Goal: Transaction & Acquisition: Register for event/course

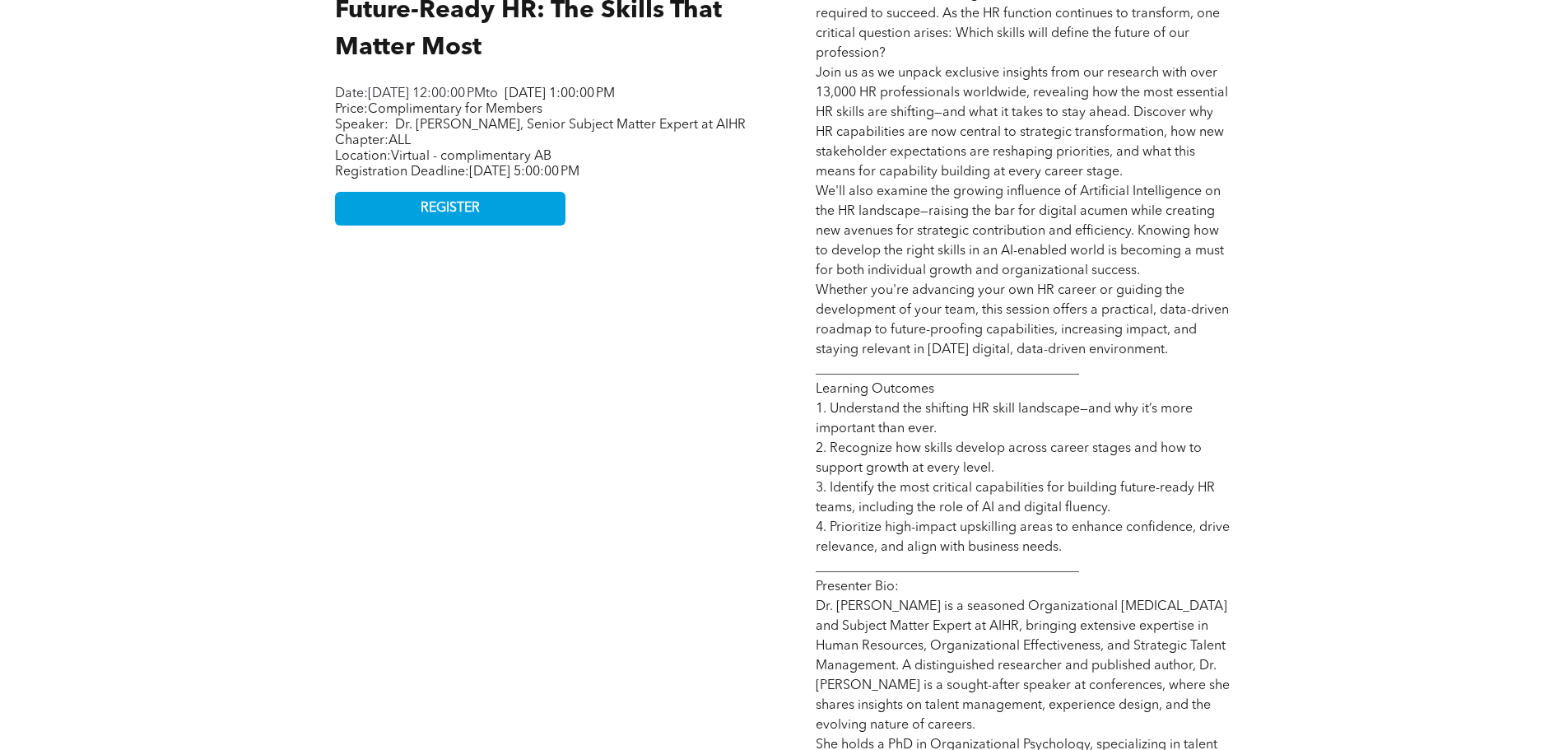
scroll to position [823, 0]
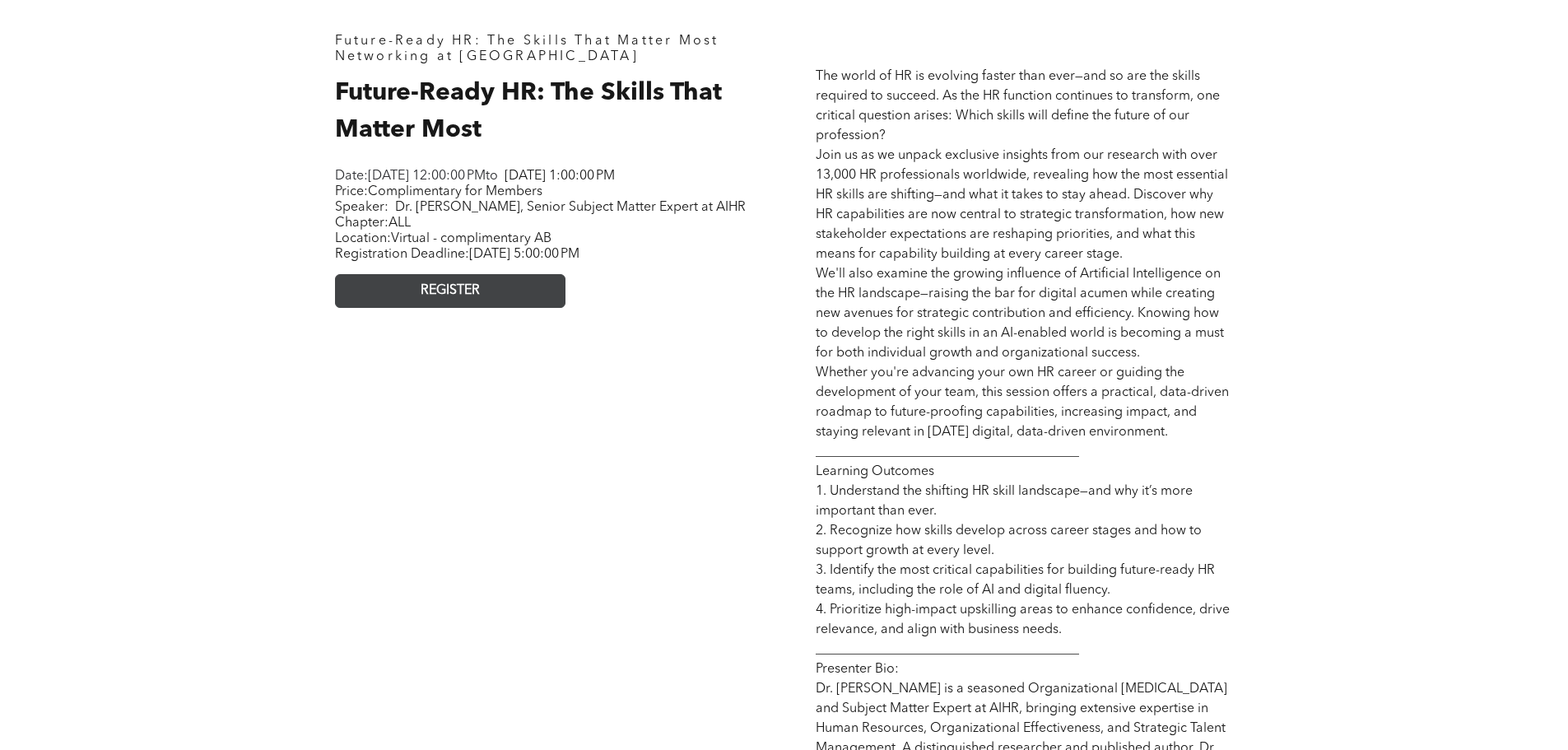
click at [396, 308] on link "REGISTER" at bounding box center [450, 291] width 231 height 34
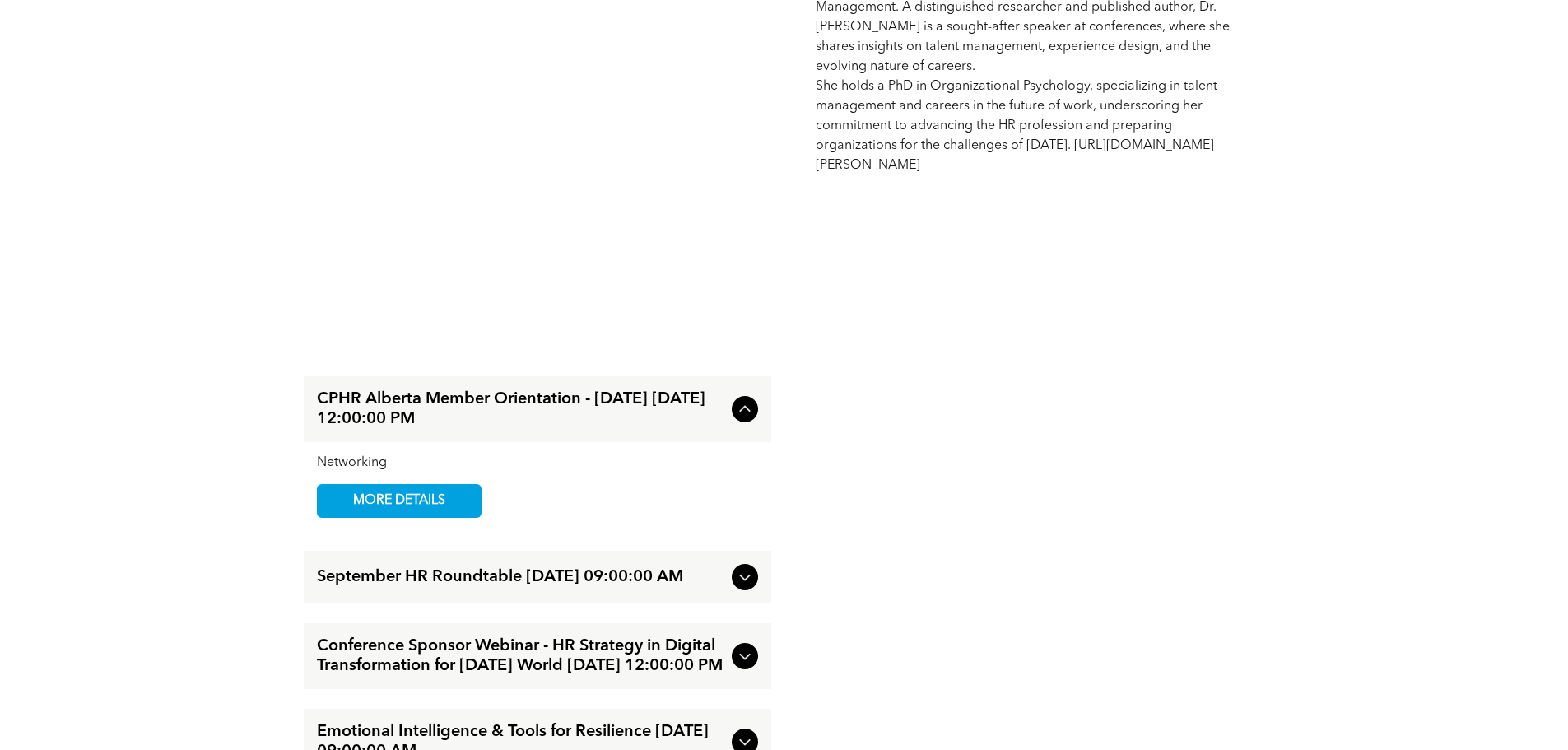
scroll to position [1811, 0]
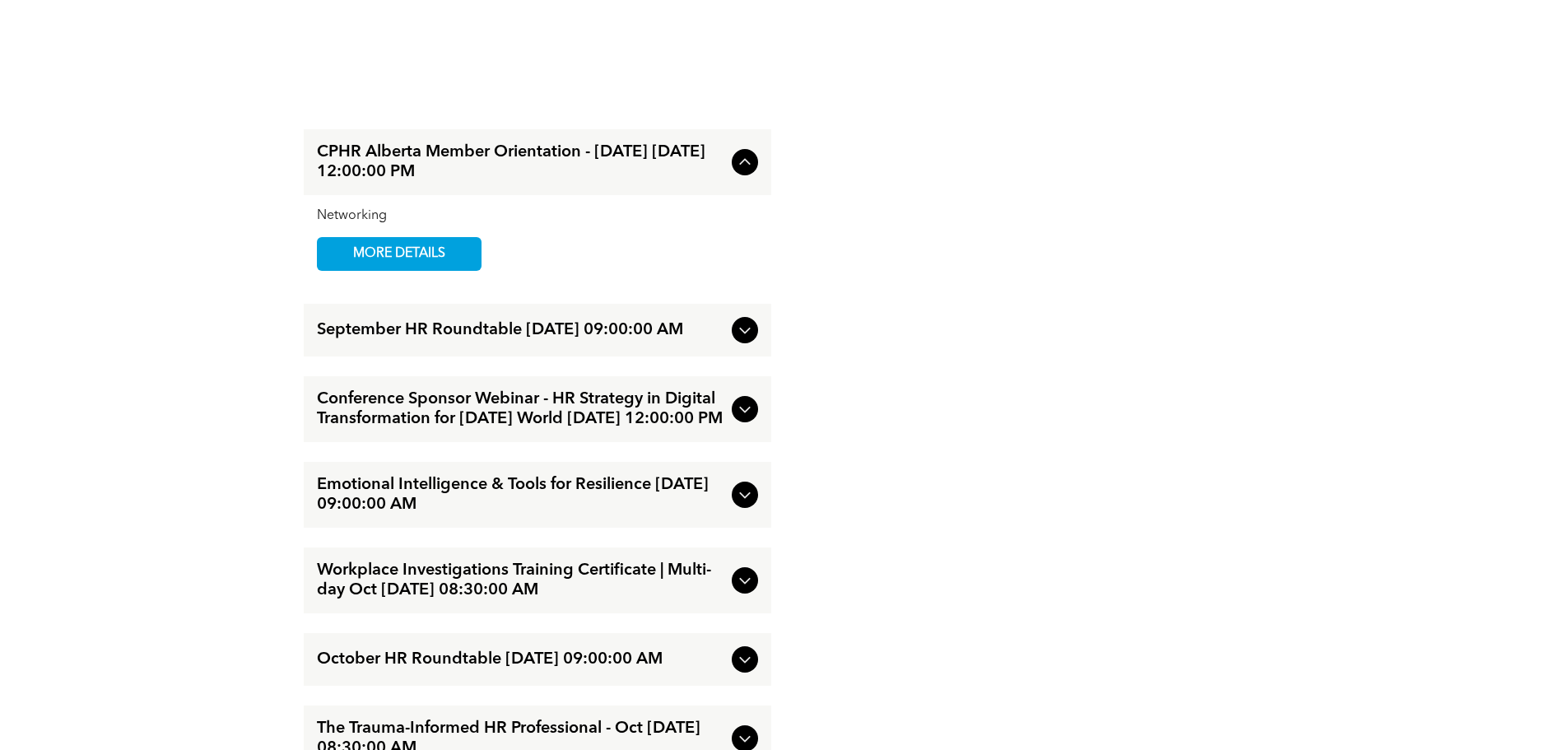
click at [490, 429] on span "Conference Sponsor Webinar - HR Strategy in Digital Transformation for [DATE] W…" at bounding box center [521, 409] width 408 height 39
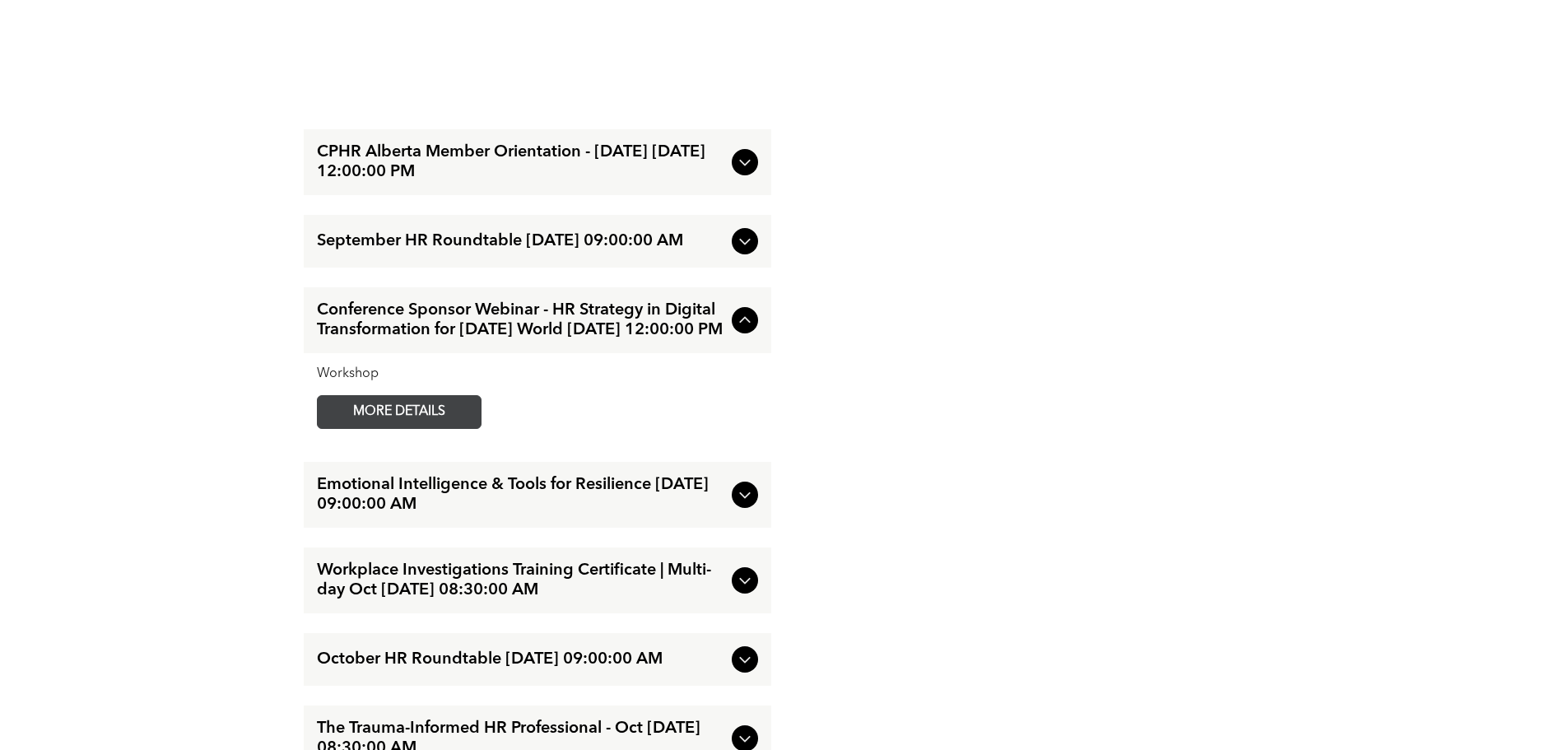
click at [448, 428] on span "MORE DETAILS" at bounding box center [399, 412] width 130 height 32
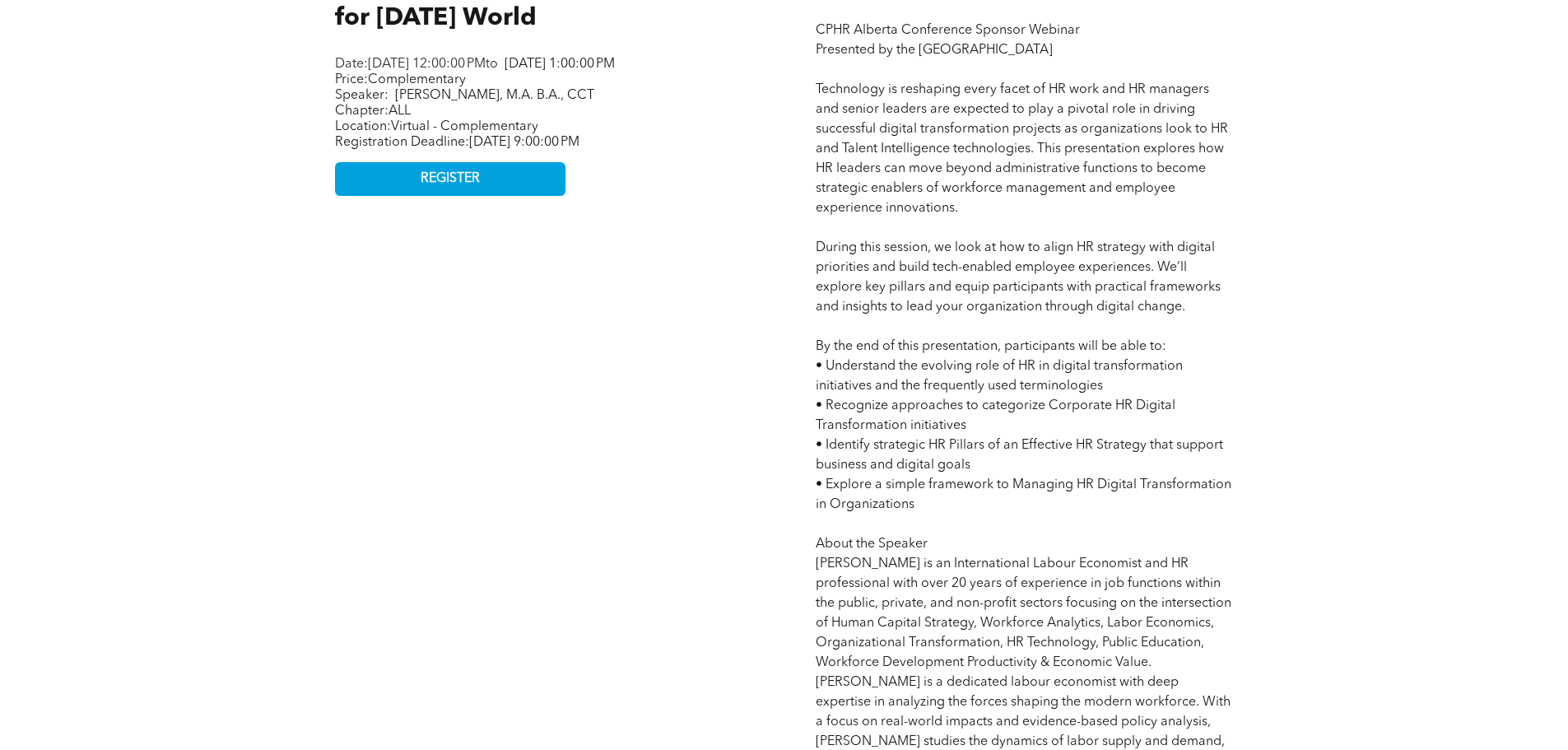
scroll to position [823, 0]
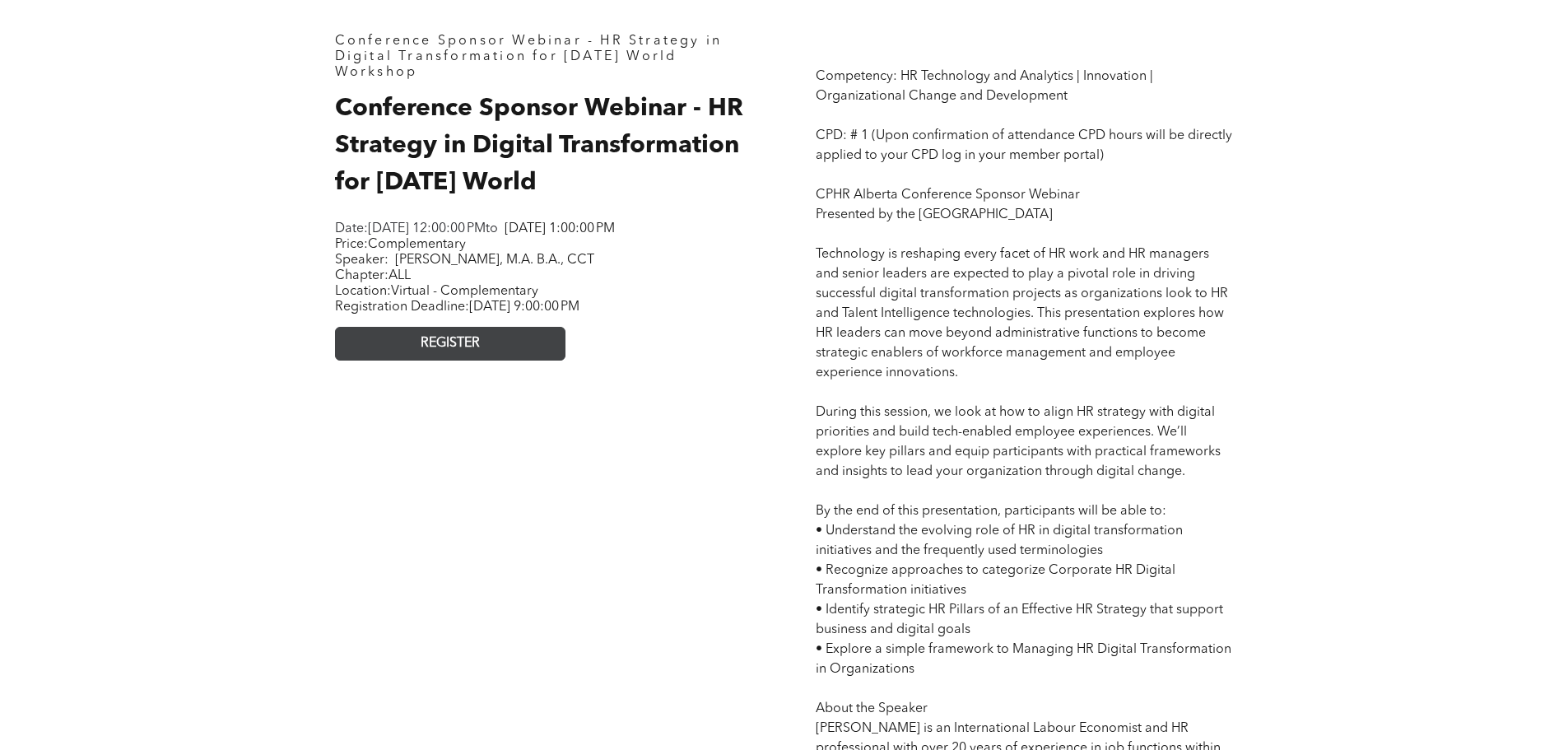
click at [514, 360] on link "REGISTER" at bounding box center [450, 343] width 231 height 34
